Goal: Task Accomplishment & Management: Manage account settings

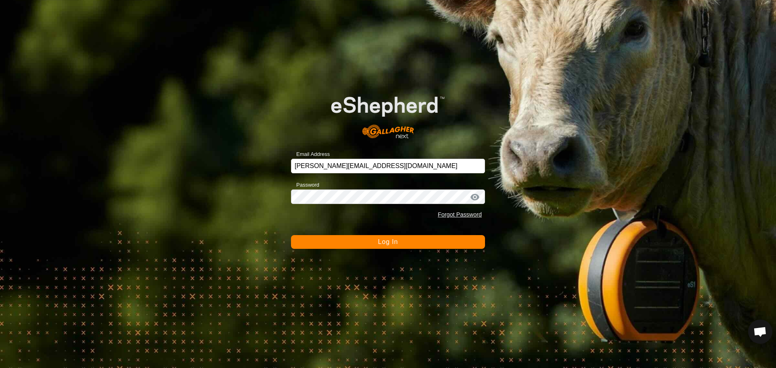
click at [394, 239] on span "Log In" at bounding box center [388, 242] width 20 height 7
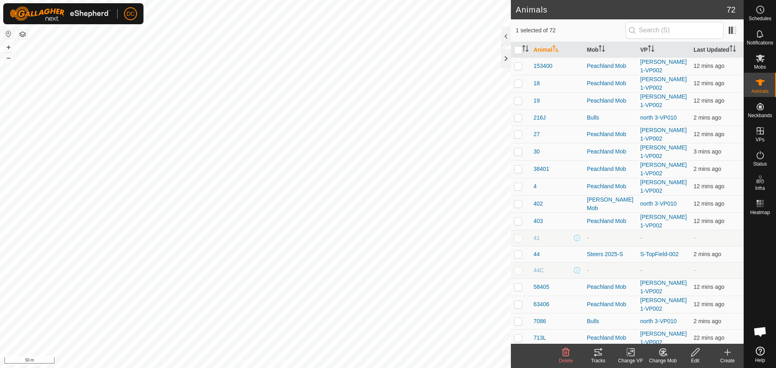
click at [594, 355] on icon at bounding box center [599, 353] width 10 height 10
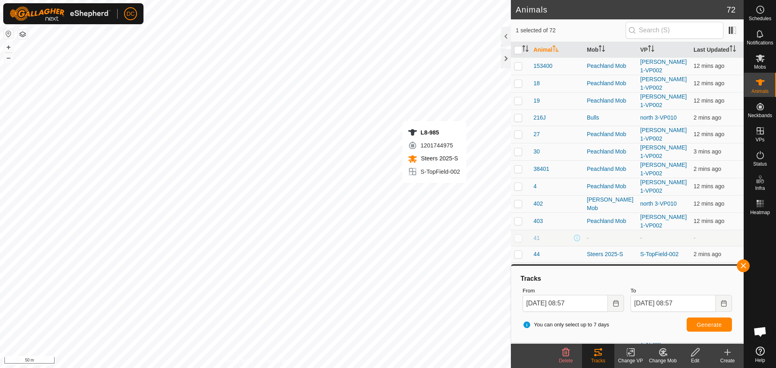
checkbox input "false"
checkbox input "true"
click at [742, 264] on button "button" at bounding box center [743, 266] width 13 height 13
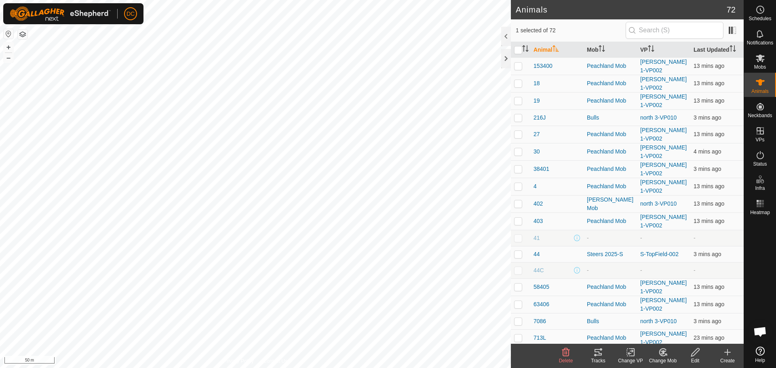
click at [599, 355] on icon at bounding box center [598, 352] width 7 height 6
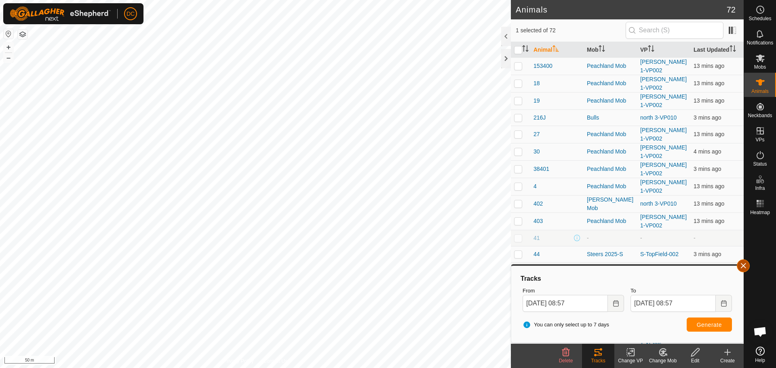
click at [745, 268] on button "button" at bounding box center [743, 266] width 13 height 13
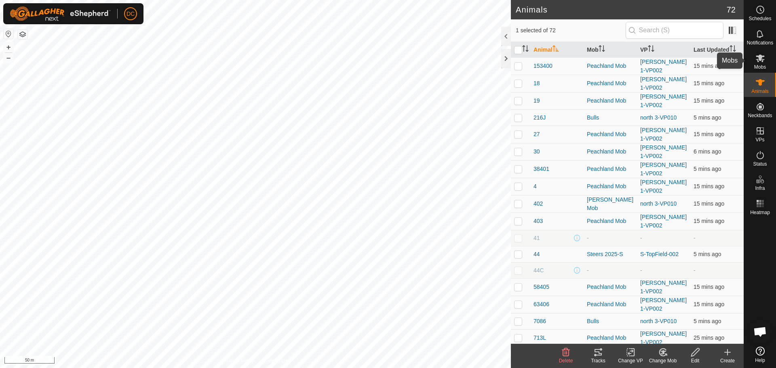
click at [759, 62] on icon at bounding box center [761, 58] width 10 height 10
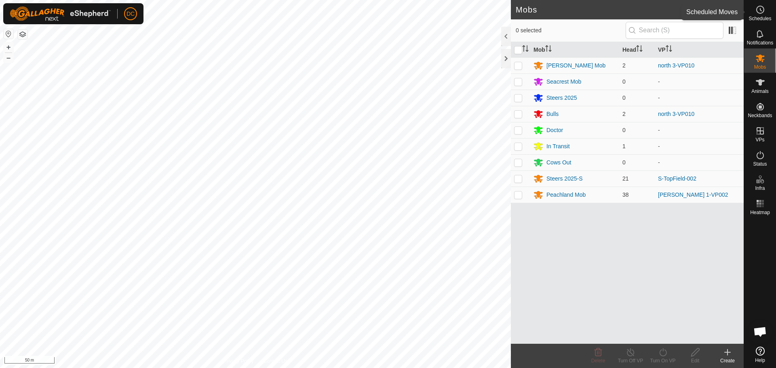
click at [761, 9] on icon at bounding box center [761, 9] width 1 height 2
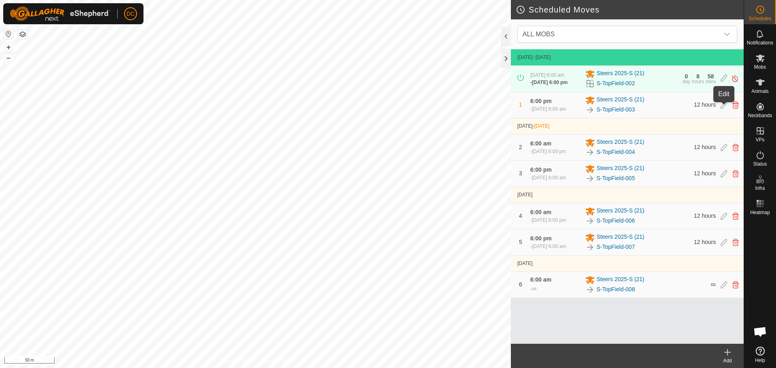
click at [724, 108] on icon at bounding box center [724, 104] width 6 height 7
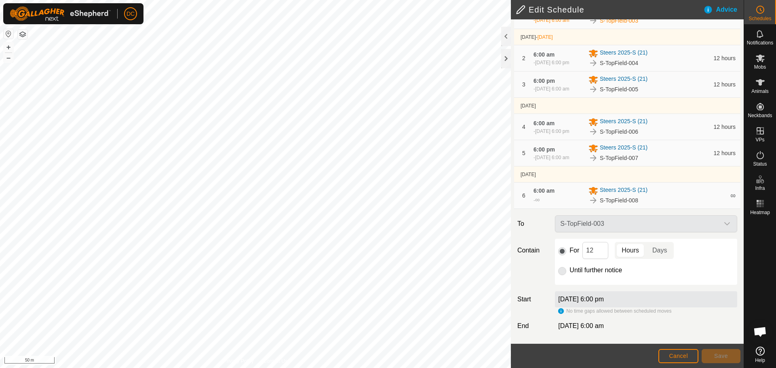
scroll to position [99, 0]
drag, startPoint x: 595, startPoint y: 246, endPoint x: 570, endPoint y: 256, distance: 26.9
click at [570, 256] on div "For 12 Hours Days" at bounding box center [646, 250] width 176 height 17
type input "6"
click at [679, 358] on span "Cancel" at bounding box center [678, 356] width 19 height 6
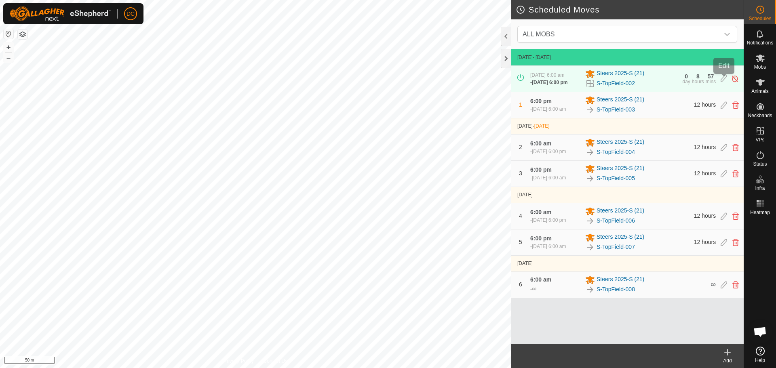
click at [723, 78] on icon at bounding box center [724, 78] width 6 height 8
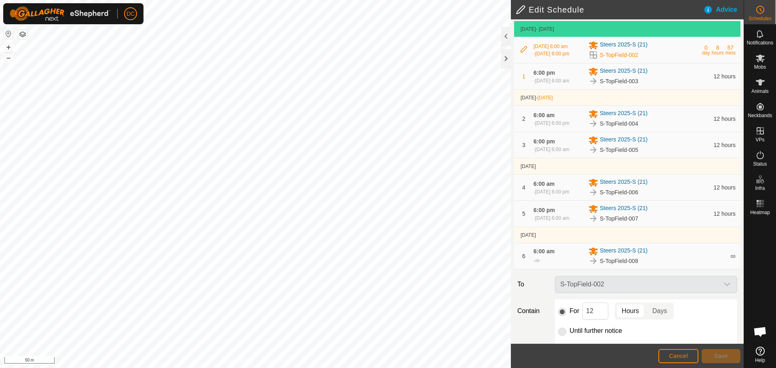
scroll to position [99, 0]
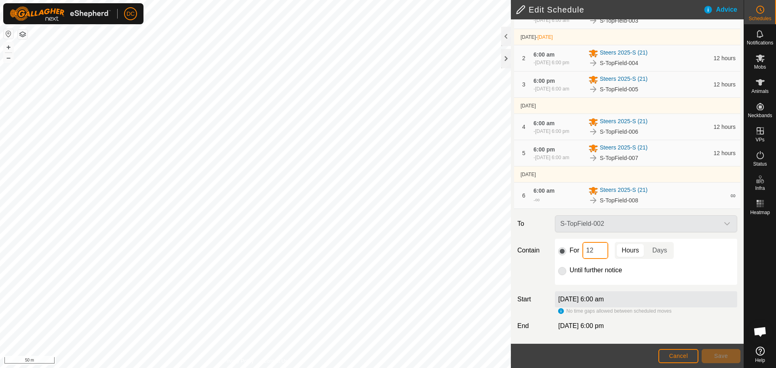
drag, startPoint x: 594, startPoint y: 246, endPoint x: 573, endPoint y: 253, distance: 21.9
click at [573, 253] on div "For 12 Hours Days" at bounding box center [646, 250] width 176 height 17
type input "6"
click at [729, 358] on button "Save" at bounding box center [721, 356] width 39 height 14
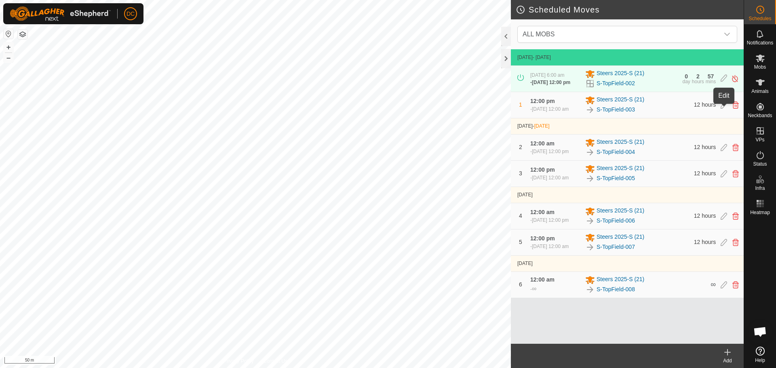
click at [725, 108] on icon at bounding box center [724, 104] width 6 height 7
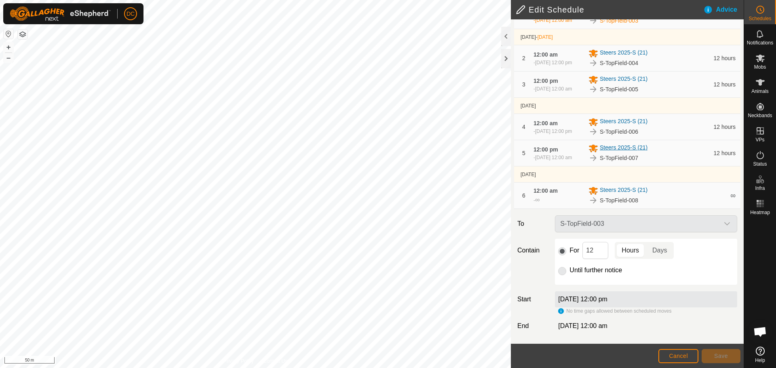
scroll to position [117, 0]
drag, startPoint x: 597, startPoint y: 250, endPoint x: 574, endPoint y: 249, distance: 22.7
click at [575, 249] on div "For 12 Hours Days" at bounding box center [646, 250] width 176 height 17
type input "6"
click at [726, 356] on span "Save" at bounding box center [721, 356] width 14 height 6
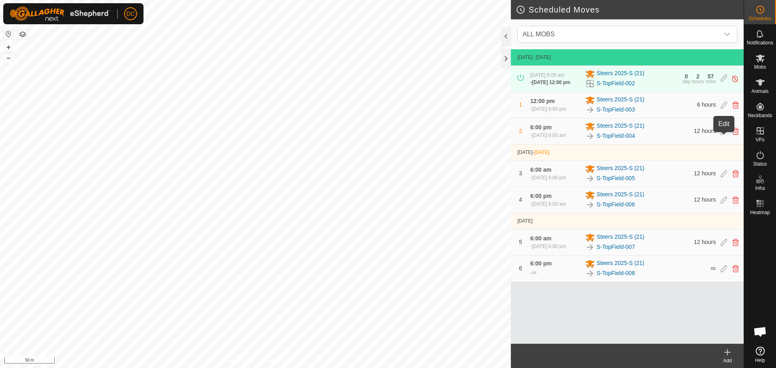
click at [723, 135] on icon at bounding box center [724, 131] width 6 height 7
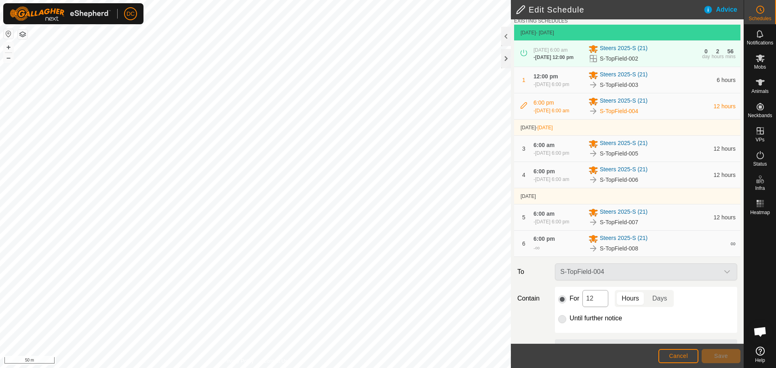
scroll to position [81, 0]
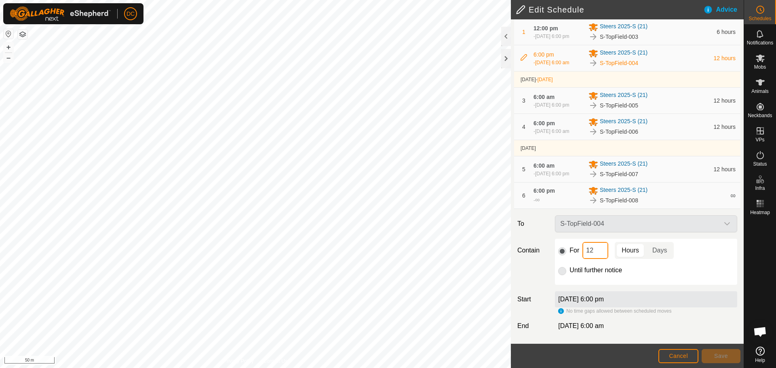
drag, startPoint x: 594, startPoint y: 256, endPoint x: 577, endPoint y: 259, distance: 16.9
click at [577, 259] on div "For 12 Hours Days" at bounding box center [646, 250] width 176 height 17
type input "6"
click at [730, 358] on button "Save" at bounding box center [721, 356] width 39 height 14
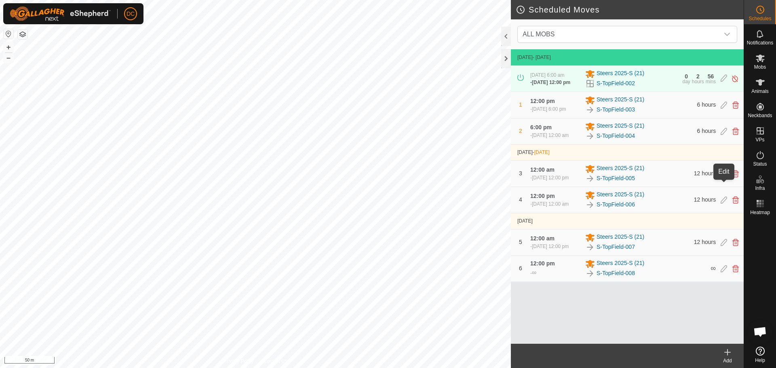
click at [722, 177] on icon at bounding box center [724, 173] width 6 height 7
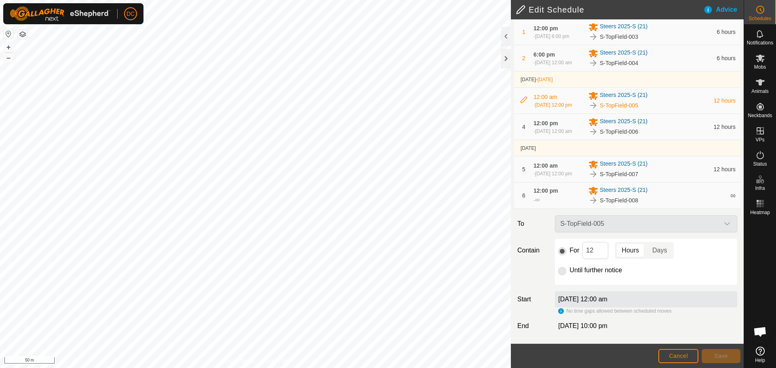
scroll to position [101, 0]
drag, startPoint x: 596, startPoint y: 255, endPoint x: 552, endPoint y: 251, distance: 43.9
click at [552, 251] on div "For 12 Hours Days Until further notice" at bounding box center [646, 262] width 189 height 46
type input "6"
click at [722, 351] on button "Save" at bounding box center [721, 356] width 39 height 14
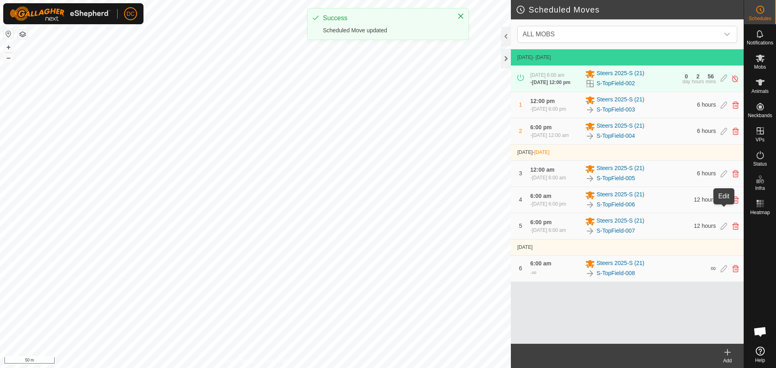
click at [724, 204] on icon at bounding box center [724, 199] width 6 height 7
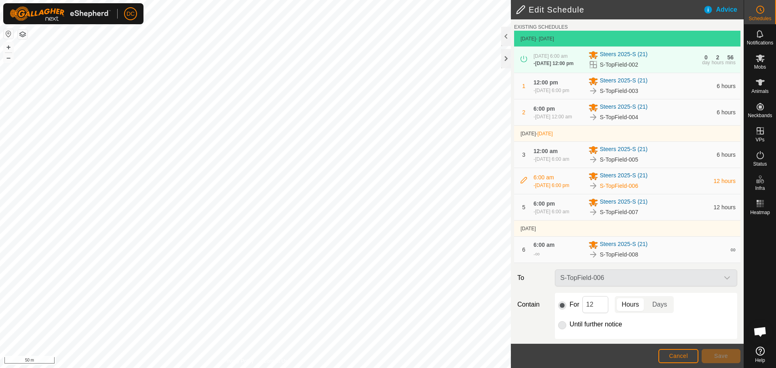
scroll to position [40, 0]
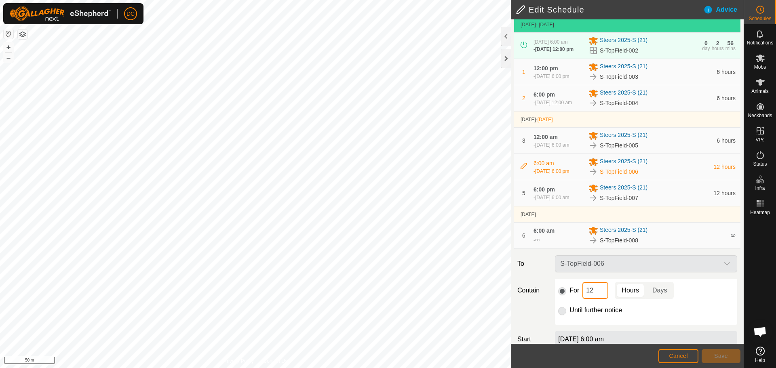
drag, startPoint x: 593, startPoint y: 300, endPoint x: 566, endPoint y: 301, distance: 26.7
click at [567, 299] on div "For 12 Hours Days" at bounding box center [646, 290] width 176 height 17
type input "6"
click at [714, 355] on span "Save" at bounding box center [721, 356] width 14 height 6
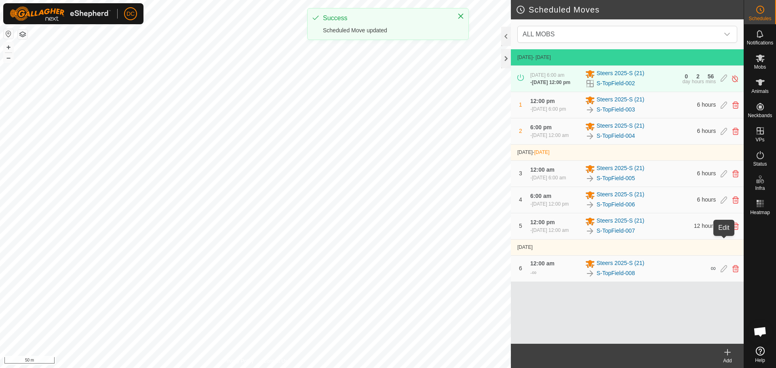
click at [724, 230] on icon at bounding box center [724, 226] width 6 height 7
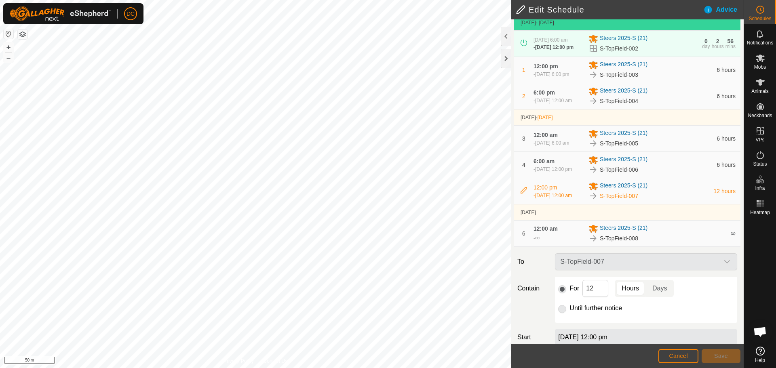
scroll to position [81, 0]
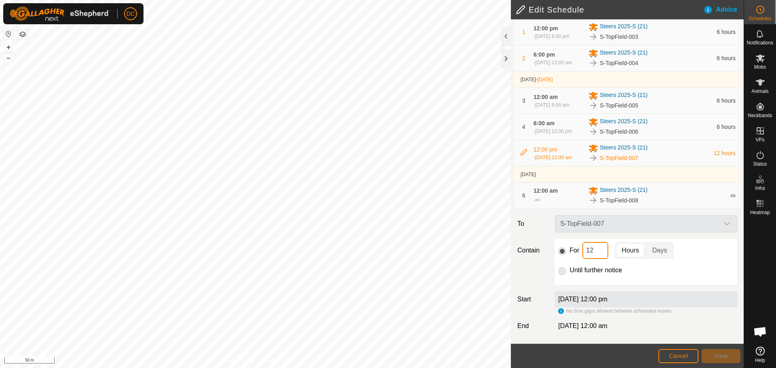
drag, startPoint x: 593, startPoint y: 264, endPoint x: 563, endPoint y: 264, distance: 30.3
click at [564, 259] on div "For 12 Hours Days" at bounding box center [646, 250] width 176 height 17
type input "6"
click at [718, 353] on span "Save" at bounding box center [721, 356] width 14 height 6
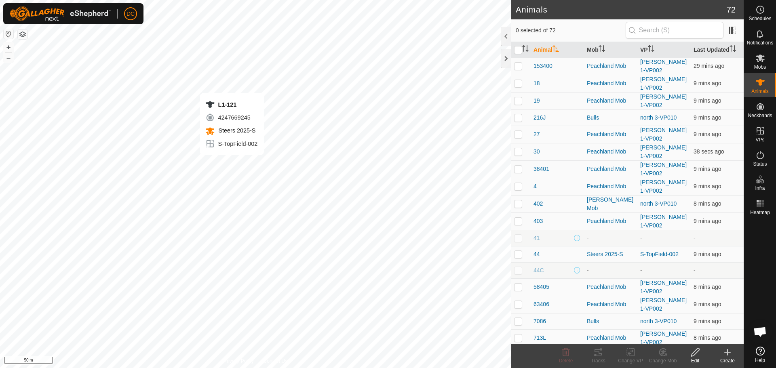
checkbox input "true"
click at [631, 354] on icon at bounding box center [631, 352] width 6 height 5
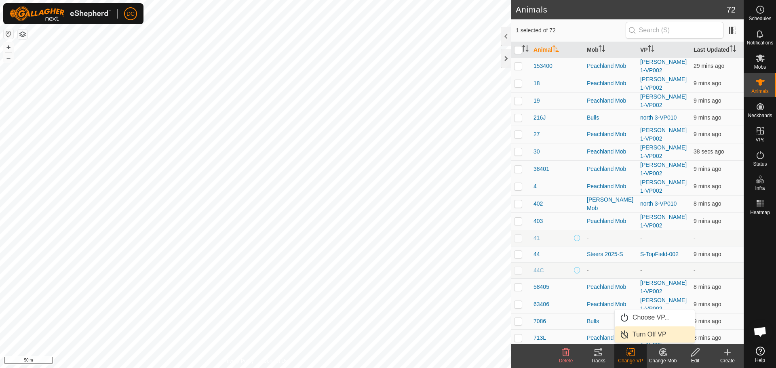
click at [643, 335] on link "Turn Off VP" at bounding box center [655, 335] width 80 height 16
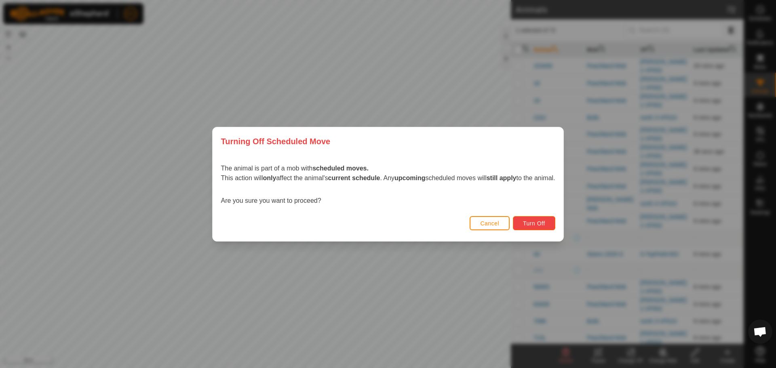
click at [539, 221] on span "Turn Off" at bounding box center [534, 223] width 22 height 6
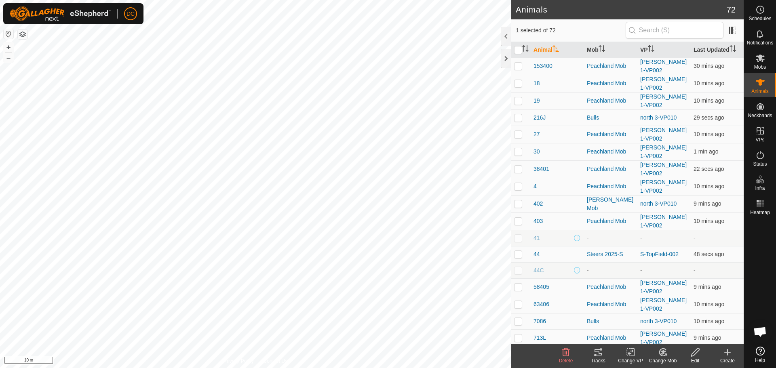
click at [633, 355] on icon at bounding box center [631, 353] width 10 height 10
click at [647, 336] on link "Turn Off VP" at bounding box center [655, 335] width 80 height 16
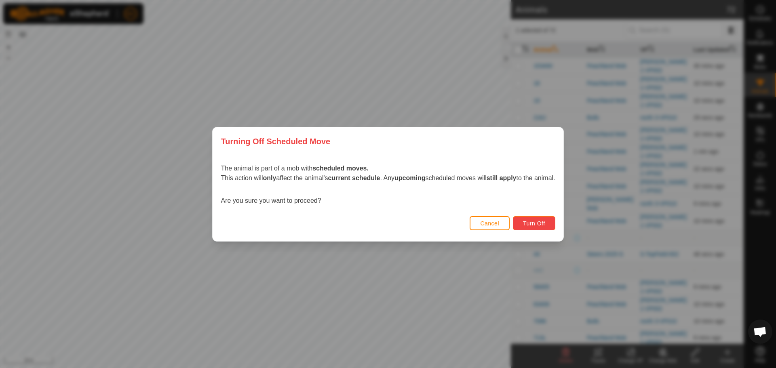
click at [540, 224] on span "Turn Off" at bounding box center [534, 223] width 22 height 6
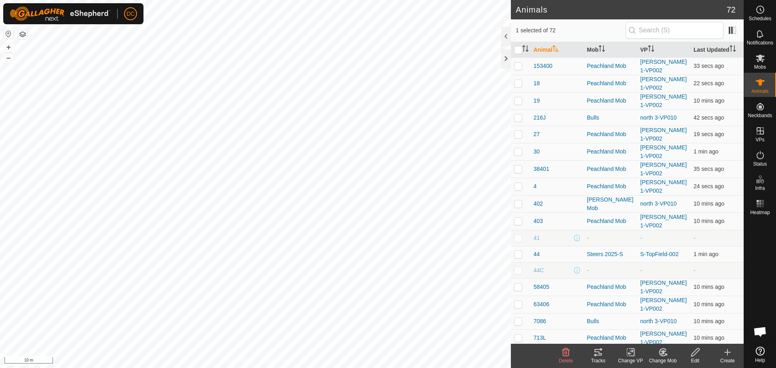
click at [631, 355] on icon at bounding box center [631, 353] width 10 height 10
click at [638, 334] on link "Turn Off VP" at bounding box center [655, 335] width 80 height 16
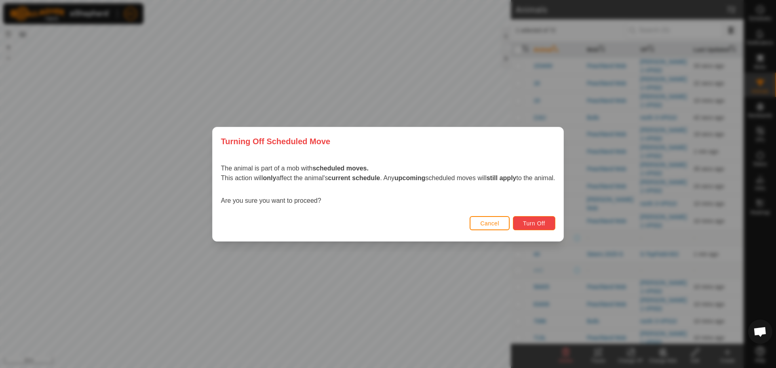
click at [538, 224] on span "Turn Off" at bounding box center [534, 223] width 22 height 6
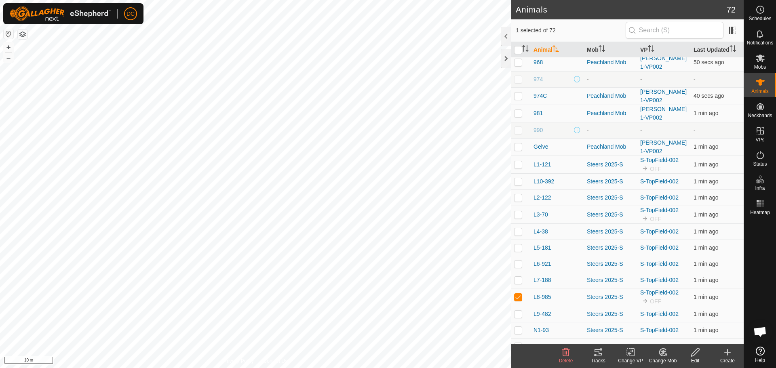
scroll to position [728, 0]
checkbox input "true"
checkbox input "false"
checkbox input "true"
